Goal: Find specific page/section: Find specific page/section

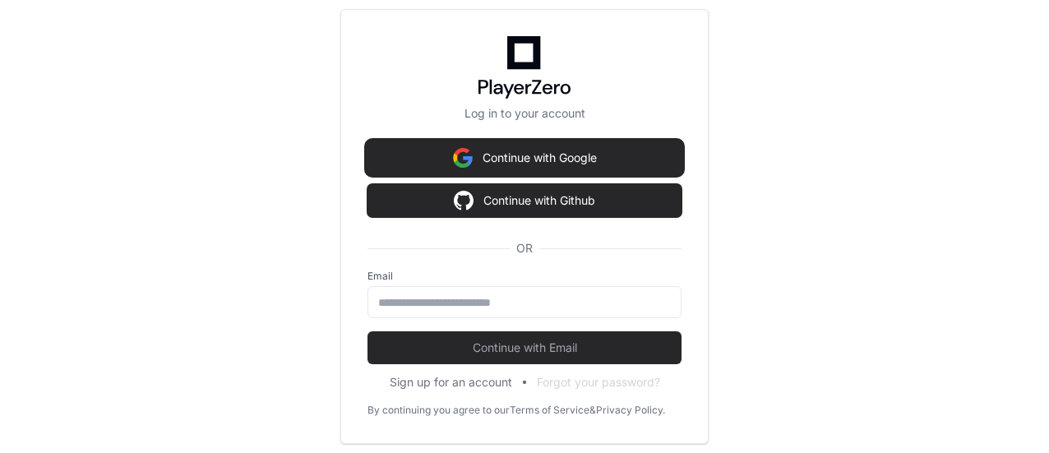
click at [472, 159] on button "Continue with Google" at bounding box center [525, 157] width 314 height 33
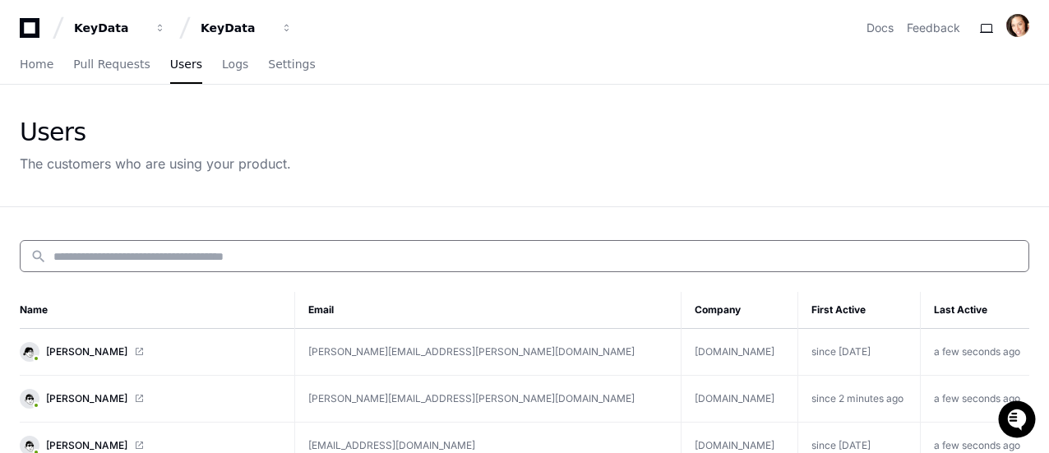
click at [146, 259] on input at bounding box center [535, 256] width 965 height 16
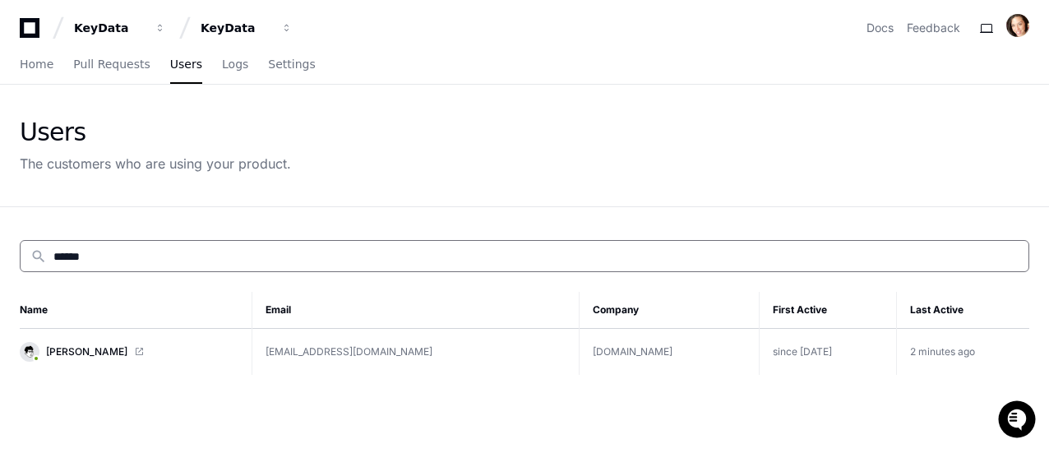
type input "******"
click at [419, 343] on td "[EMAIL_ADDRESS][DOMAIN_NAME]" at bounding box center [415, 352] width 327 height 47
click at [90, 345] on span "[PERSON_NAME]" at bounding box center [86, 351] width 81 height 13
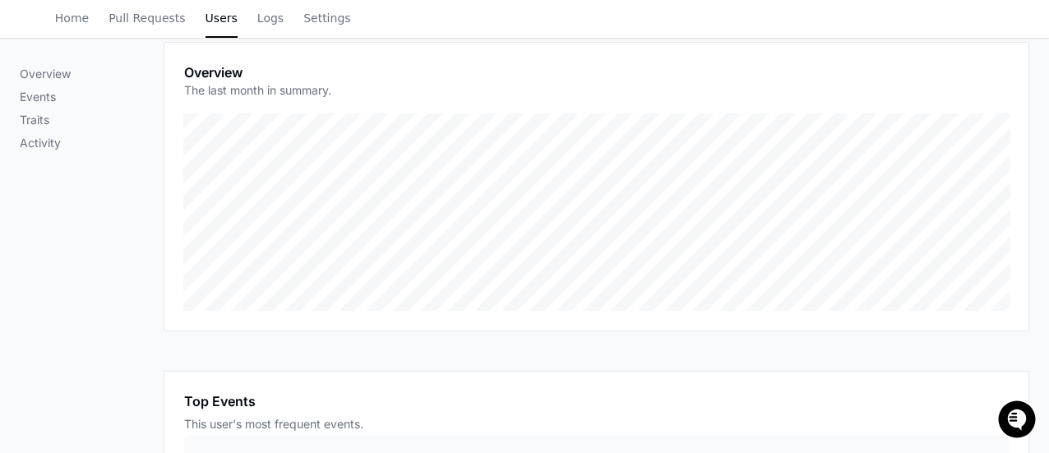
scroll to position [164, 0]
